Goal: Find specific page/section: Find specific page/section

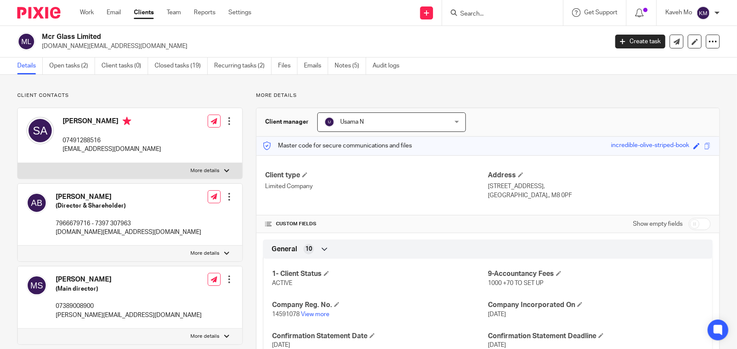
click at [482, 15] on input "Search" at bounding box center [499, 14] width 78 height 8
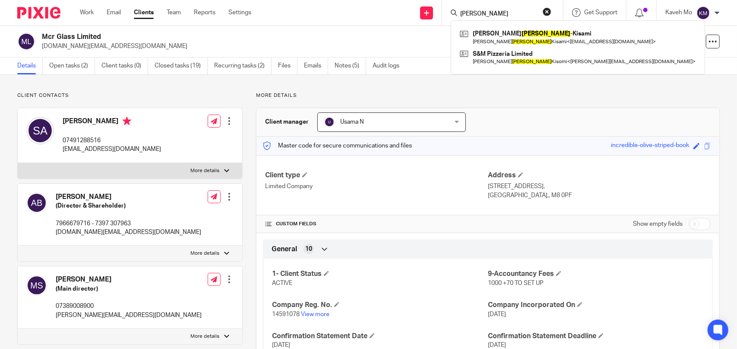
type input "razeghi"
drag, startPoint x: 443, startPoint y: 10, endPoint x: 432, endPoint y: 10, distance: 11.7
click at [432, 10] on div "Send new email Create task Add client razeghi Simin Razeghi -Kisami Simin Razeg…" at bounding box center [500, 12] width 473 height 25
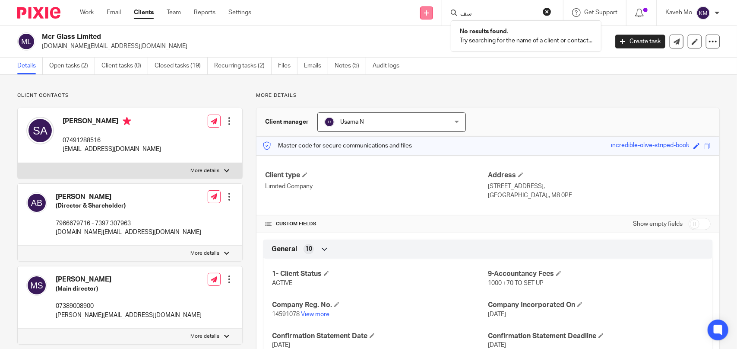
type input "س"
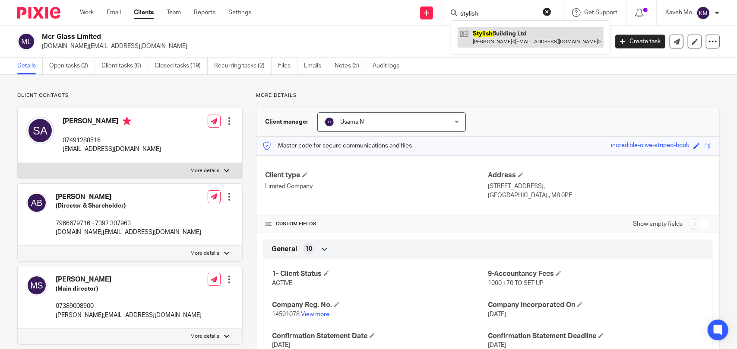
type input "stylish"
click at [489, 32] on link at bounding box center [531, 37] width 146 height 20
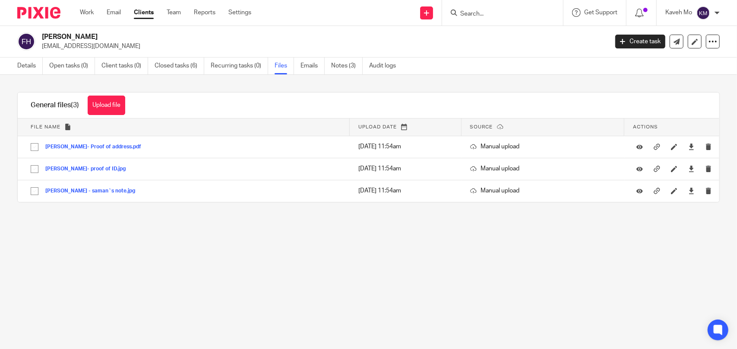
click at [494, 11] on input "Search" at bounding box center [499, 14] width 78 height 8
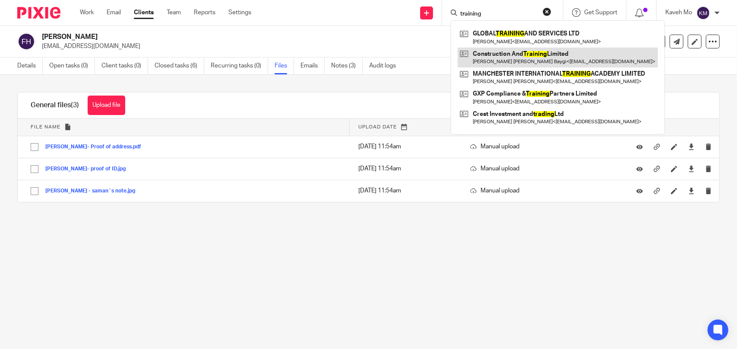
type input "training"
click at [553, 51] on link at bounding box center [558, 58] width 200 height 20
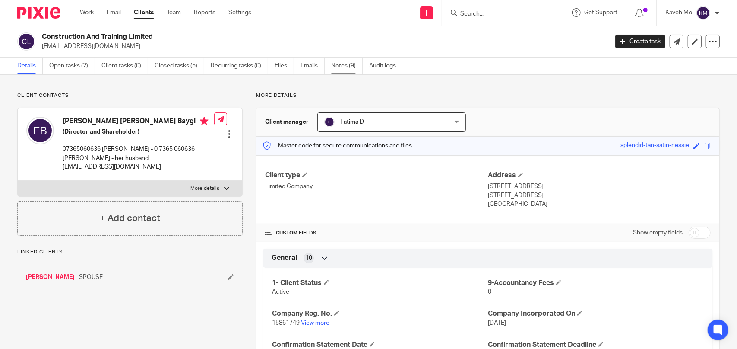
click at [344, 65] on link "Notes (9)" at bounding box center [347, 65] width 32 height 17
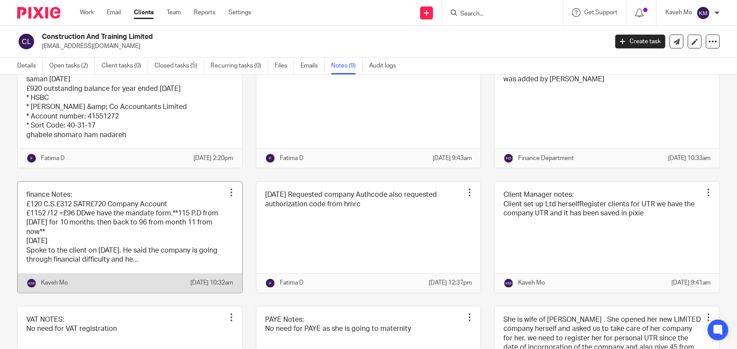
scroll to position [130, 0]
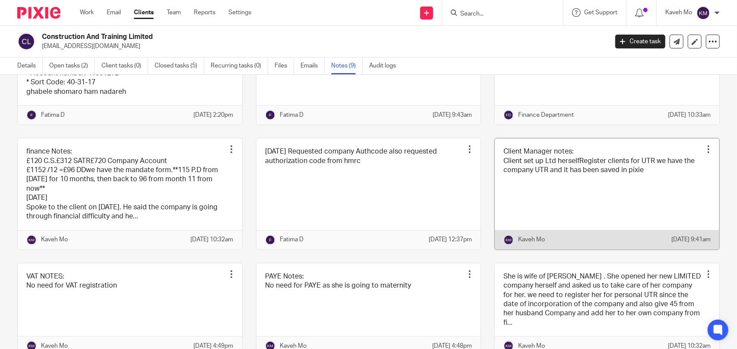
click at [531, 172] on link at bounding box center [607, 193] width 225 height 111
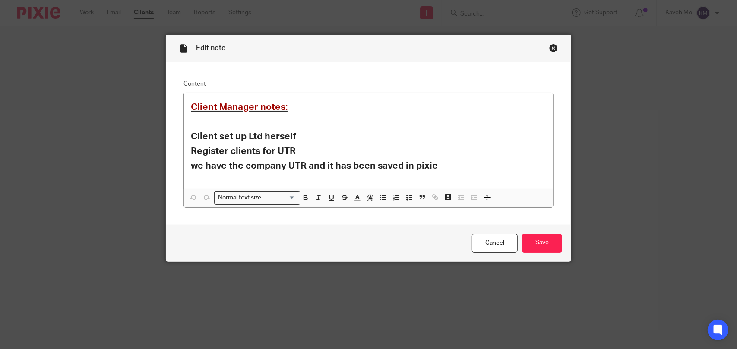
click at [549, 49] on div "Close this dialog window" at bounding box center [553, 48] width 9 height 9
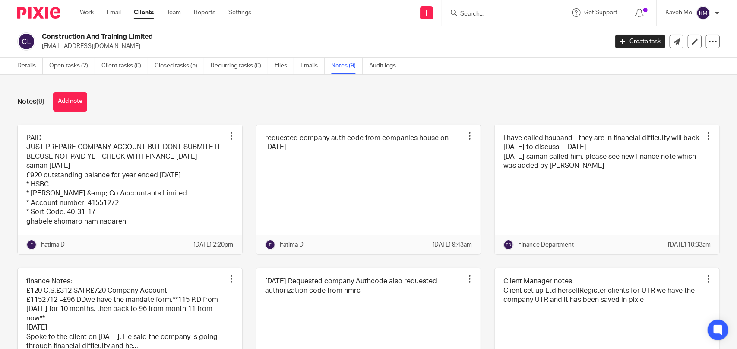
scroll to position [43, 0]
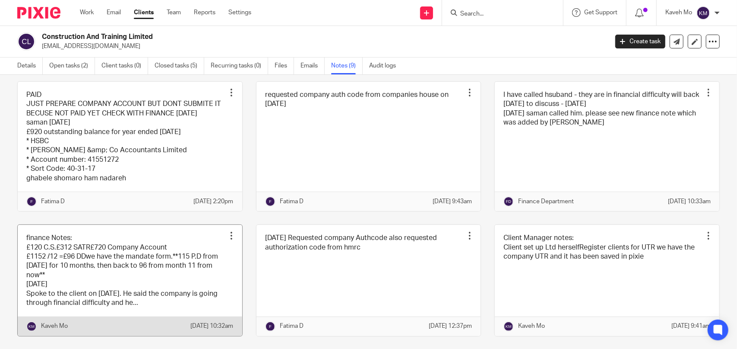
click at [86, 258] on link at bounding box center [130, 280] width 225 height 111
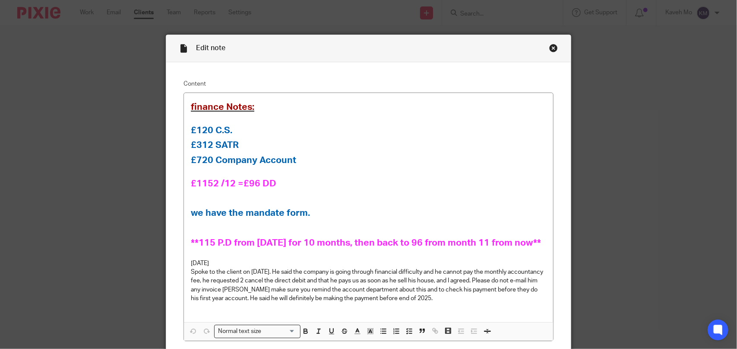
click at [553, 49] on div "Close this dialog window" at bounding box center [553, 48] width 9 height 9
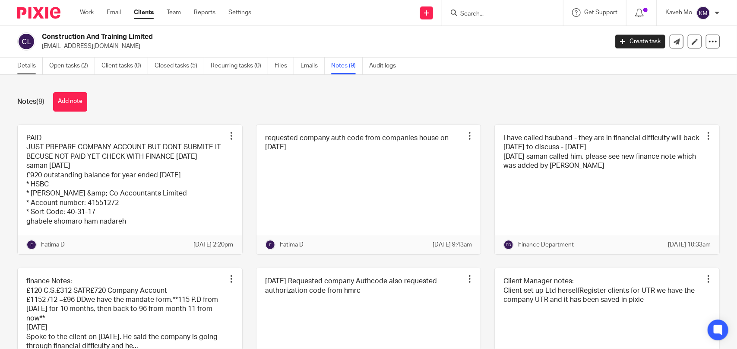
click at [28, 68] on link "Details" at bounding box center [29, 65] width 25 height 17
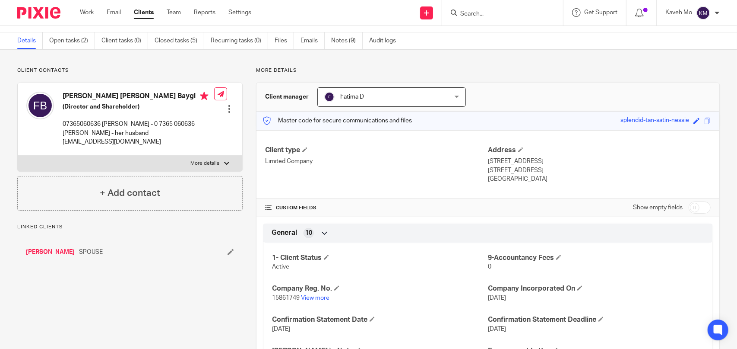
scroll to position [43, 0]
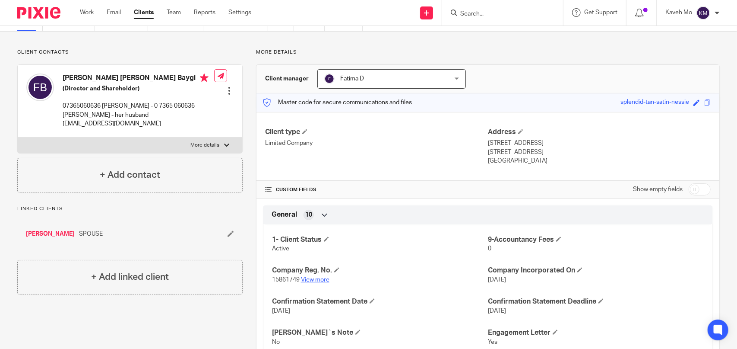
click at [314, 279] on link "View more" at bounding box center [315, 279] width 29 height 6
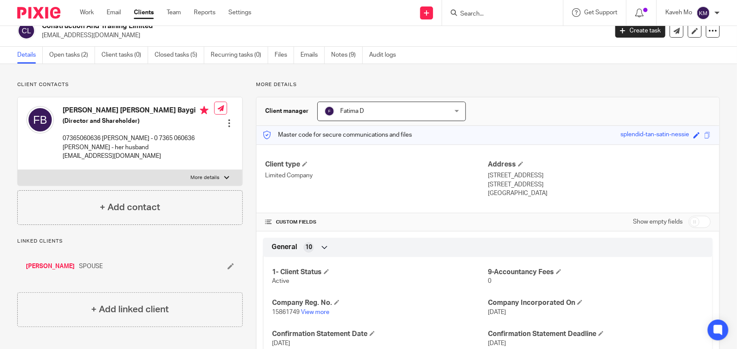
scroll to position [0, 0]
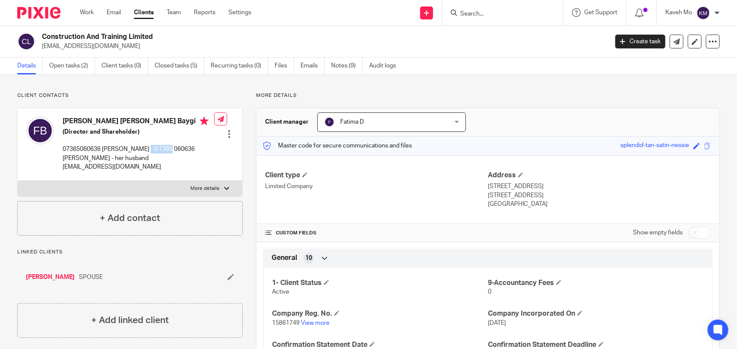
drag, startPoint x: 139, startPoint y: 148, endPoint x: 157, endPoint y: 145, distance: 18.9
click at [173, 146] on p "07365060636 FATEMEH - 0 7365 060636 Mehrdad - her husband" at bounding box center [139, 154] width 152 height 18
click at [510, 15] on input "Search" at bounding box center [499, 14] width 78 height 8
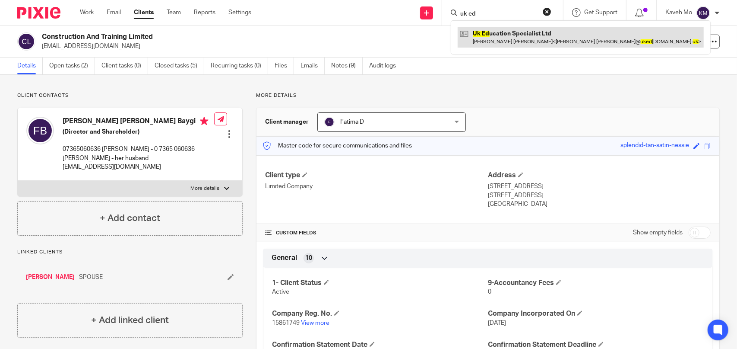
type input "uk ed"
click at [526, 37] on link at bounding box center [581, 37] width 246 height 20
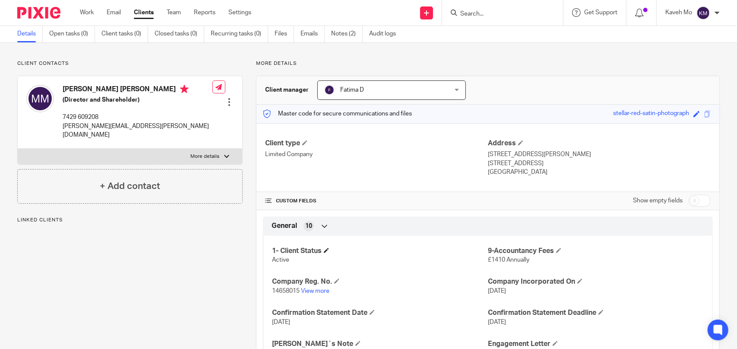
scroll to position [43, 0]
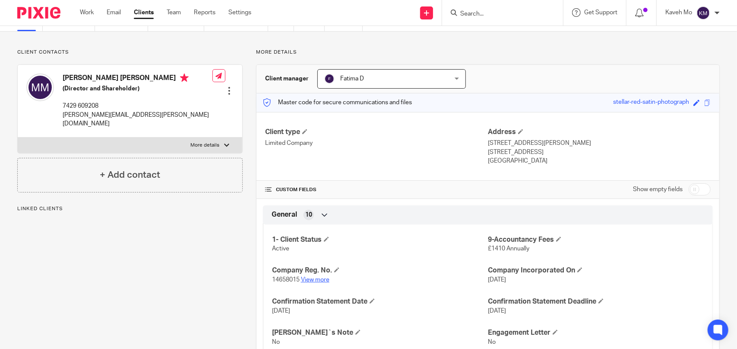
click at [314, 279] on link "View more" at bounding box center [315, 279] width 29 height 6
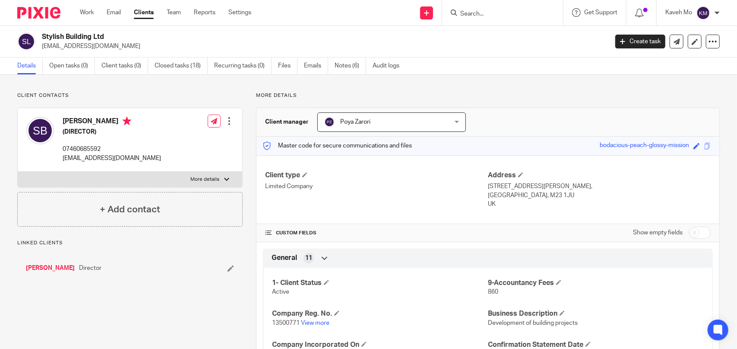
scroll to position [43, 0]
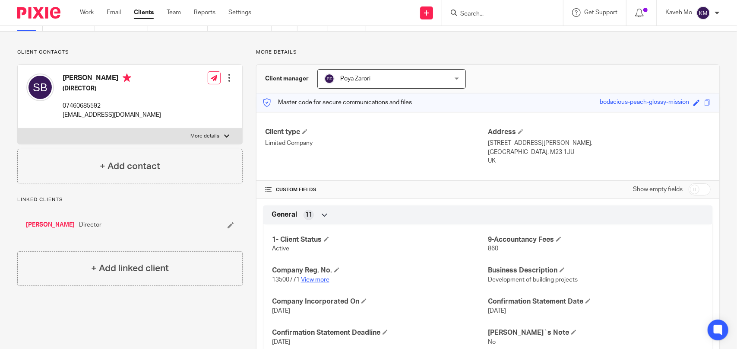
click at [317, 276] on link "View more" at bounding box center [315, 279] width 29 height 6
